Goal: Task Accomplishment & Management: Manage account settings

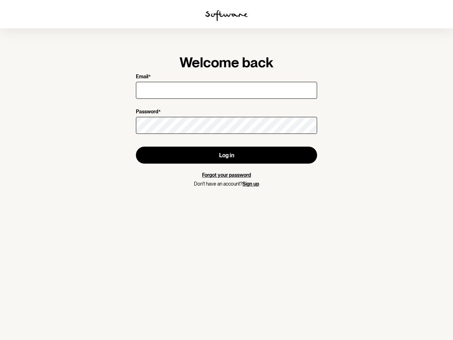
click at [226, 16] on img at bounding box center [226, 15] width 42 height 11
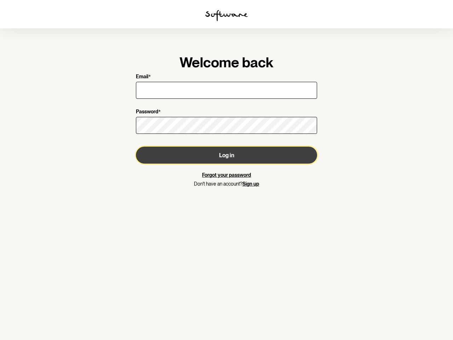
click at [226, 155] on button "Log in" at bounding box center [226, 155] width 181 height 17
